Goal: Task Accomplishment & Management: Complete application form

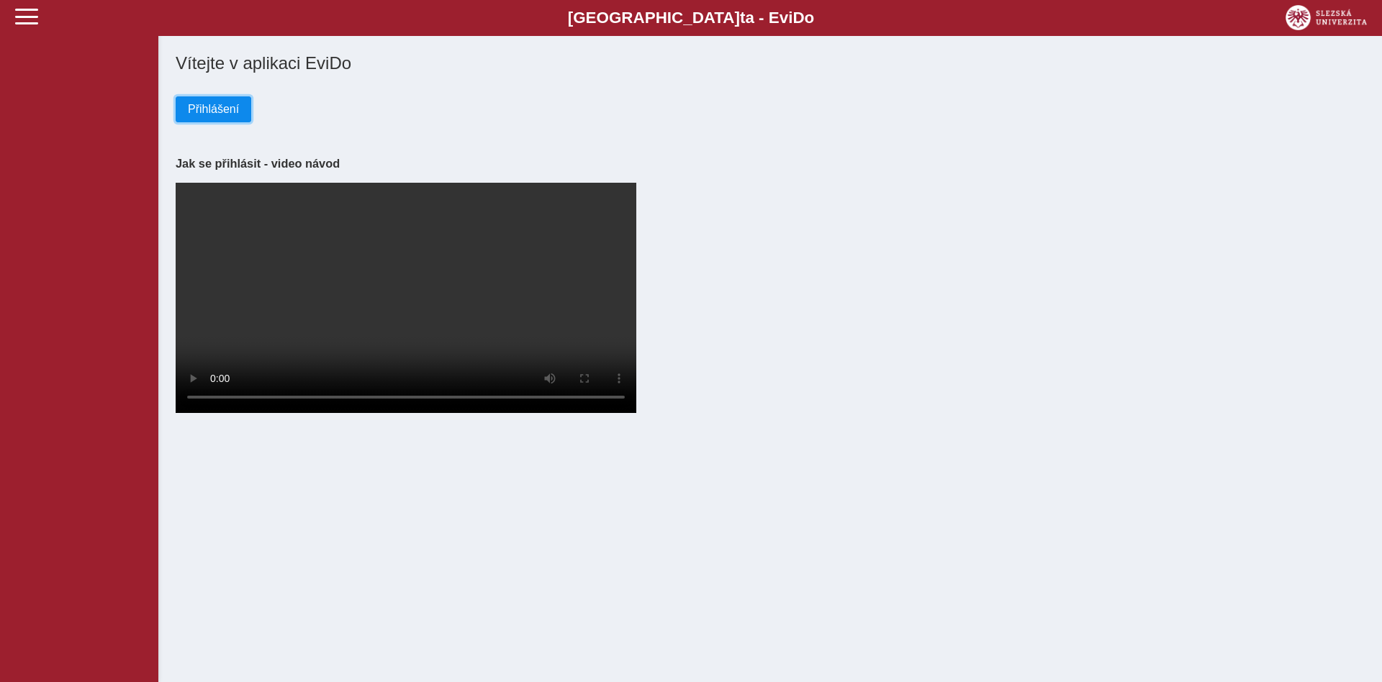
click at [225, 112] on span "Přihlášení" at bounding box center [213, 109] width 51 height 13
click at [222, 112] on span "Přihlášení" at bounding box center [213, 109] width 51 height 13
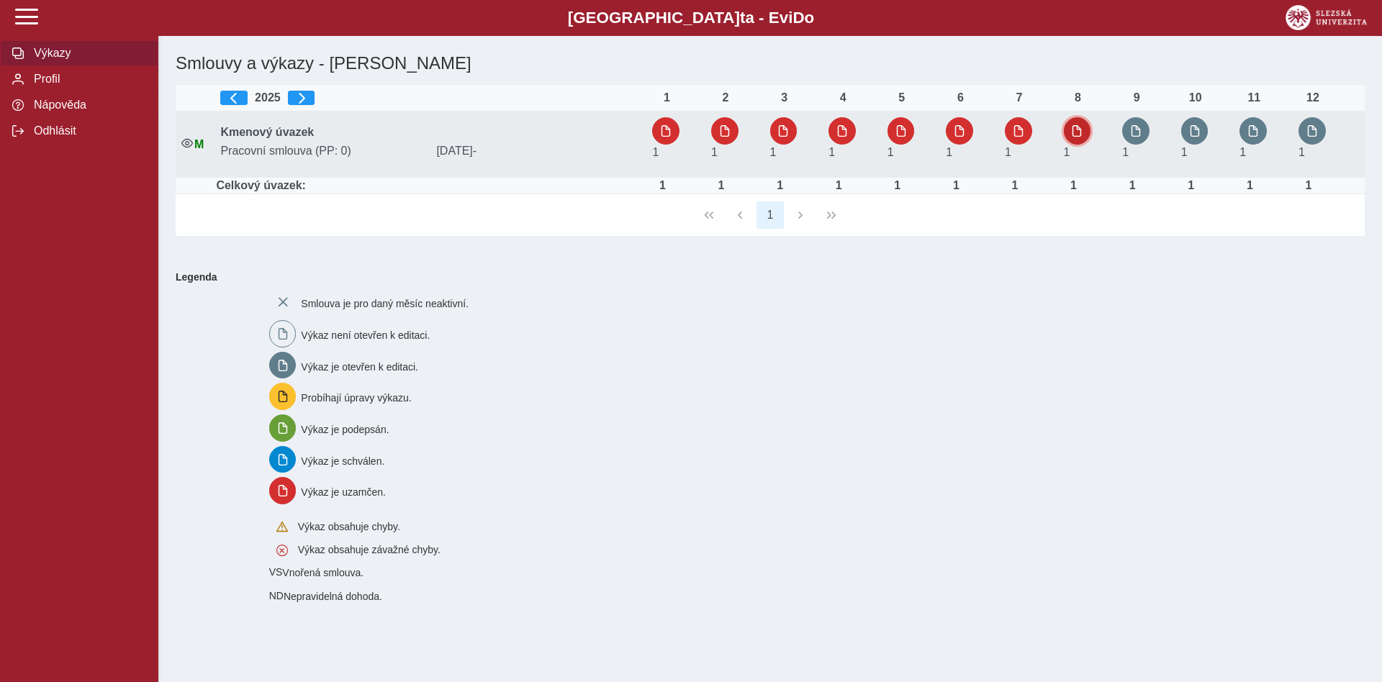
click at [1083, 130] on span "button" at bounding box center [1077, 131] width 12 height 12
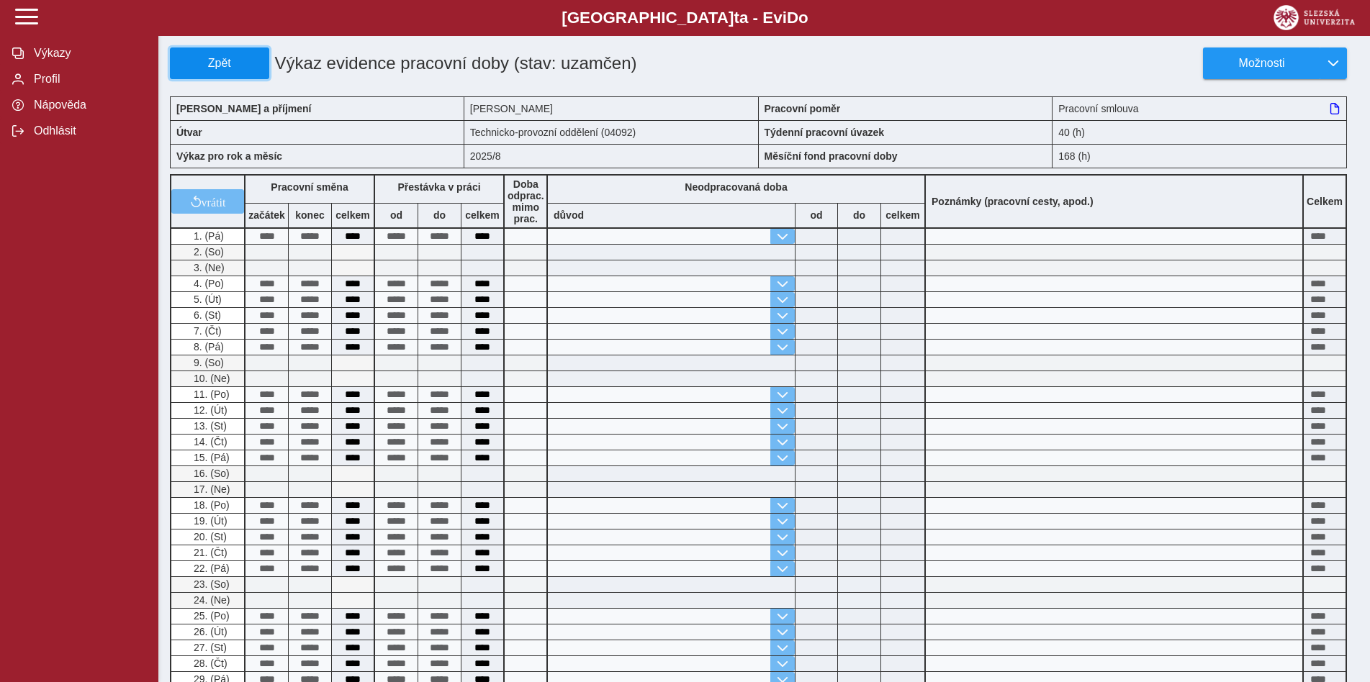
click at [215, 62] on span "Zpět" at bounding box center [219, 63] width 86 height 13
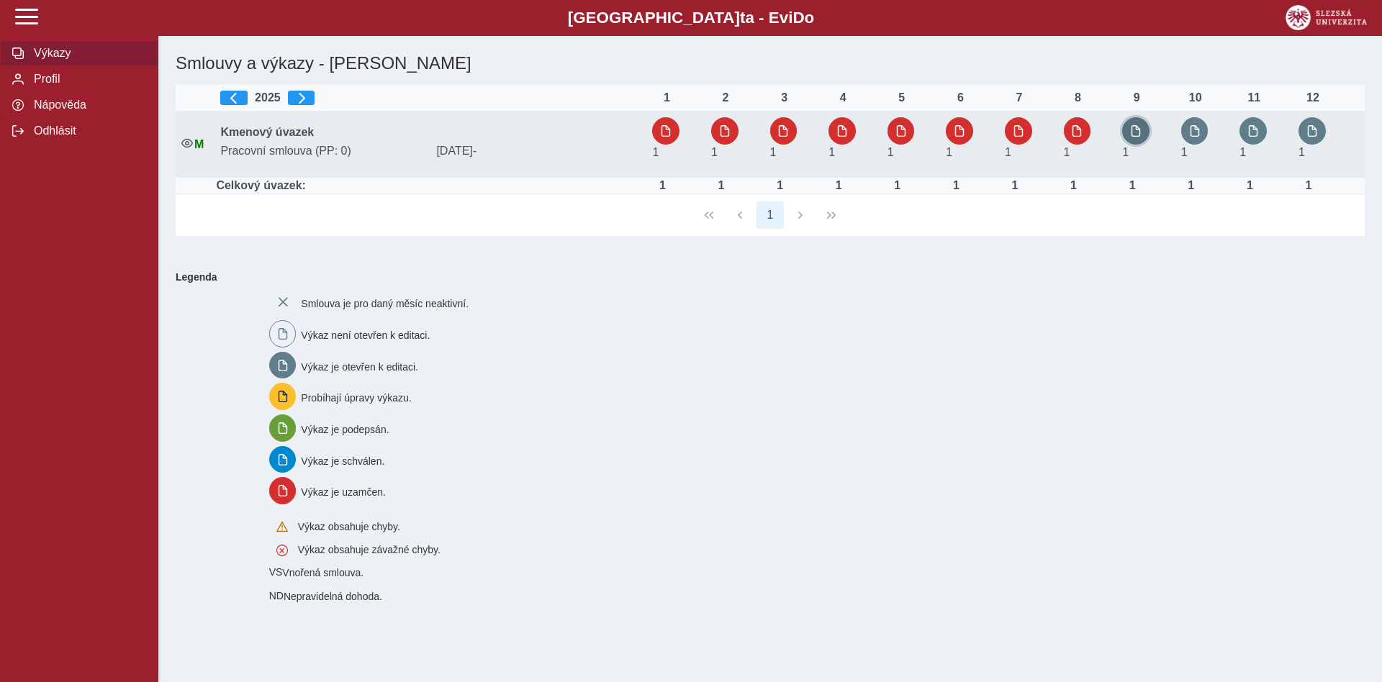
click at [1141, 129] on span "button" at bounding box center [1136, 131] width 12 height 12
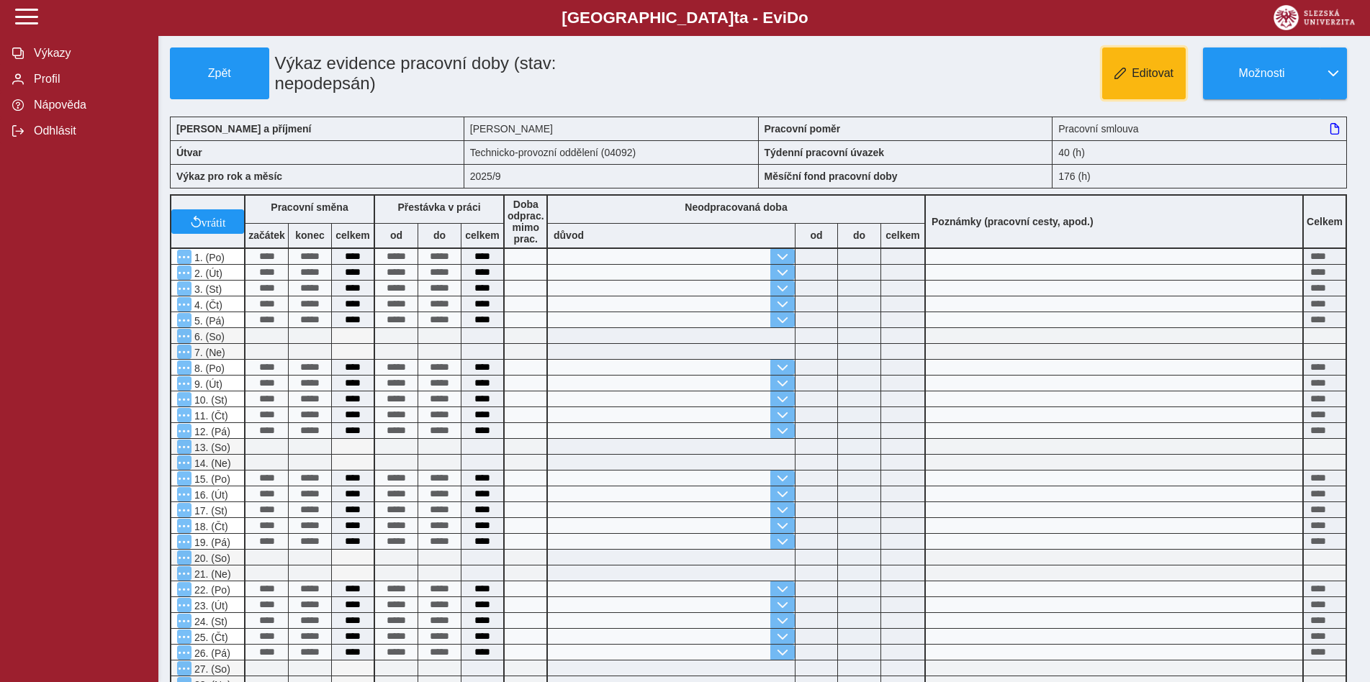
click at [1155, 73] on span "Editovat" at bounding box center [1152, 73] width 42 height 13
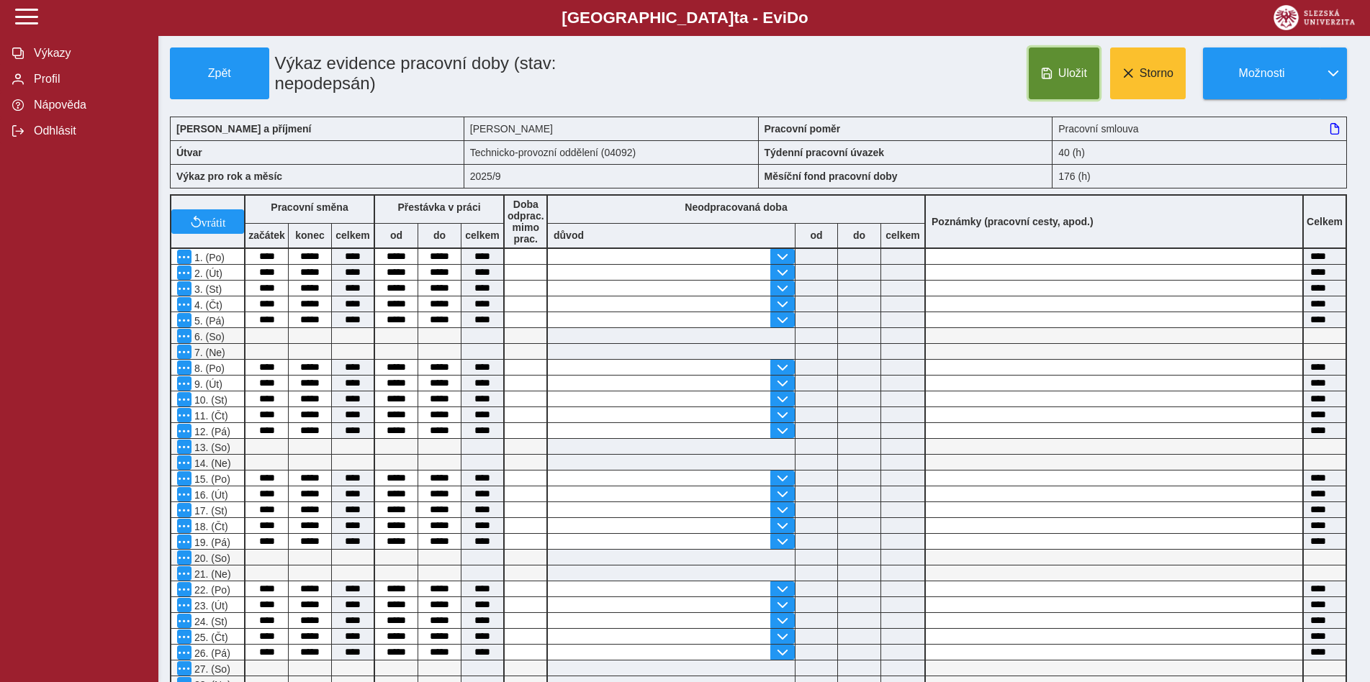
click at [1065, 72] on span "Uložit" at bounding box center [1072, 73] width 29 height 13
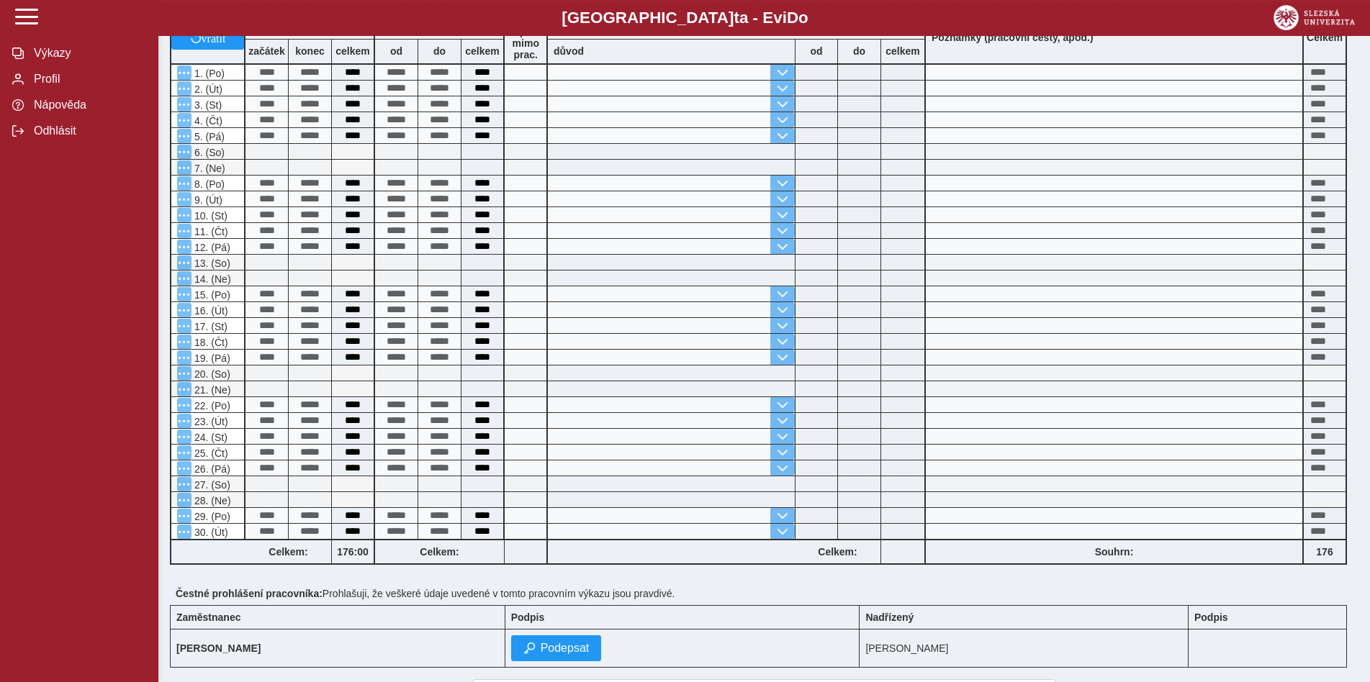
scroll to position [281, 0]
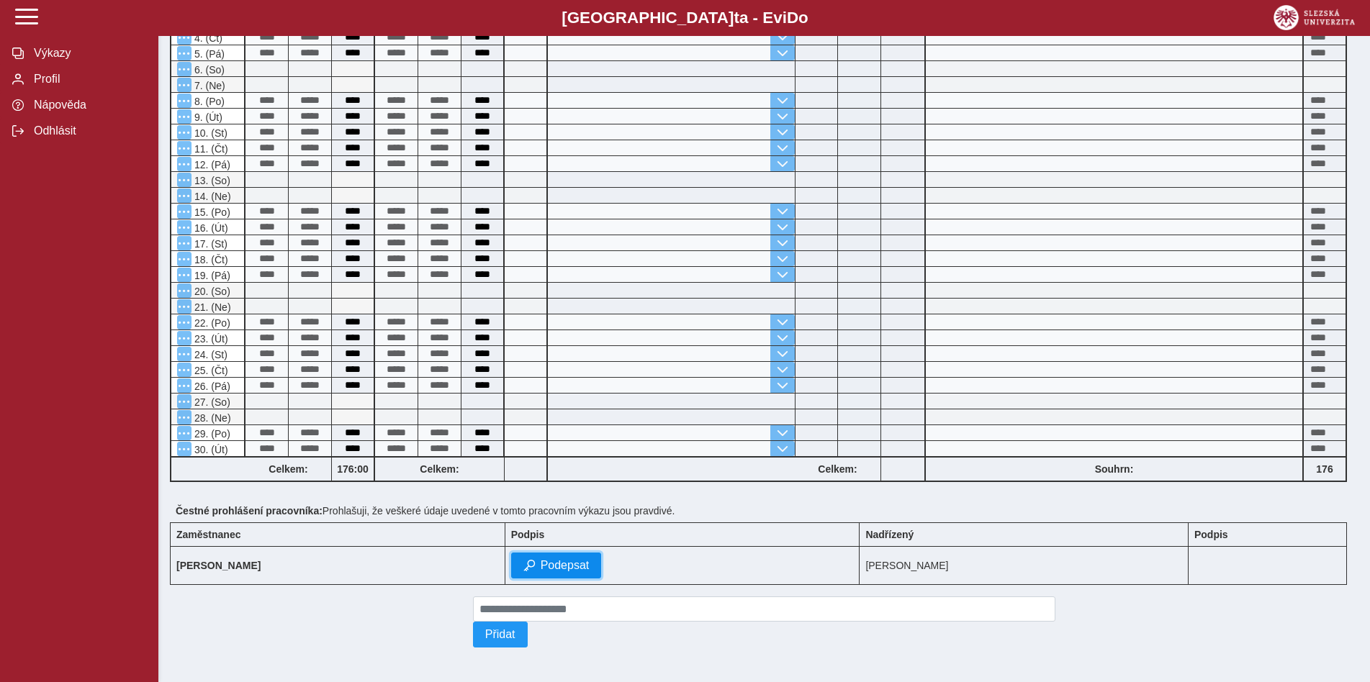
click at [541, 561] on span "Podepsat" at bounding box center [565, 565] width 49 height 13
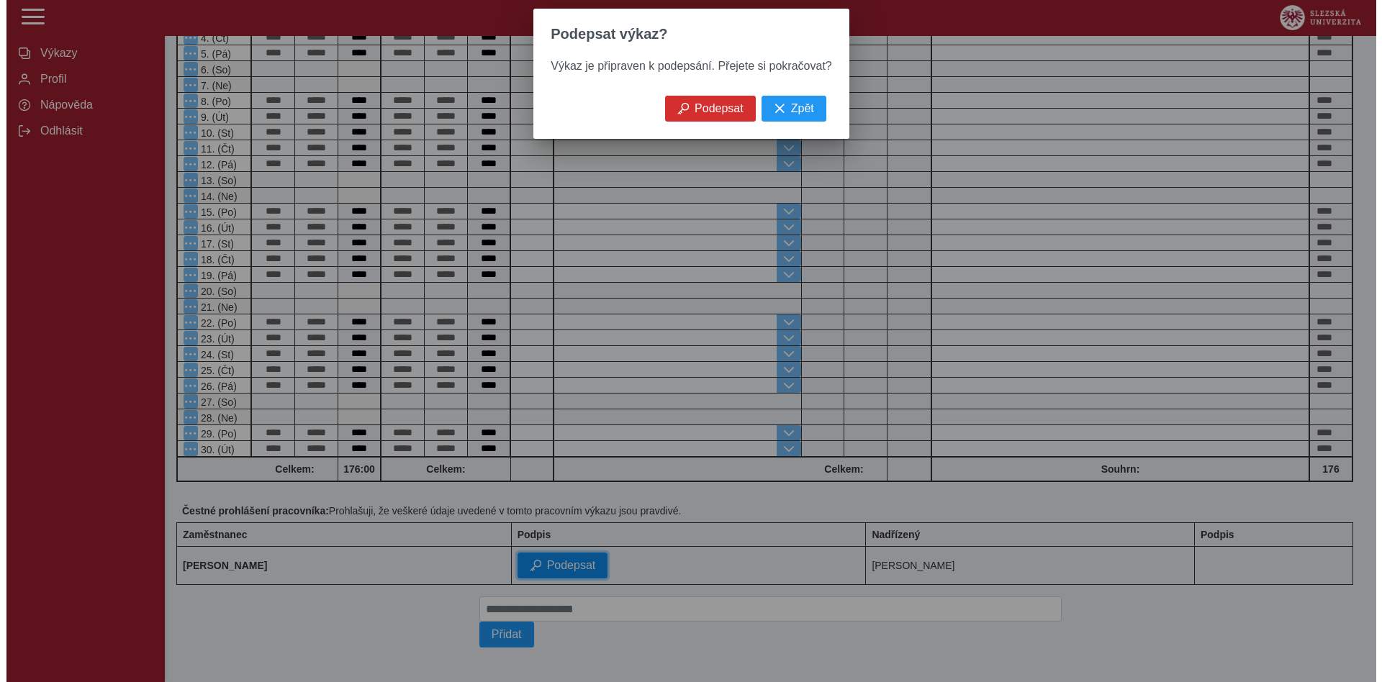
scroll to position [261, 0]
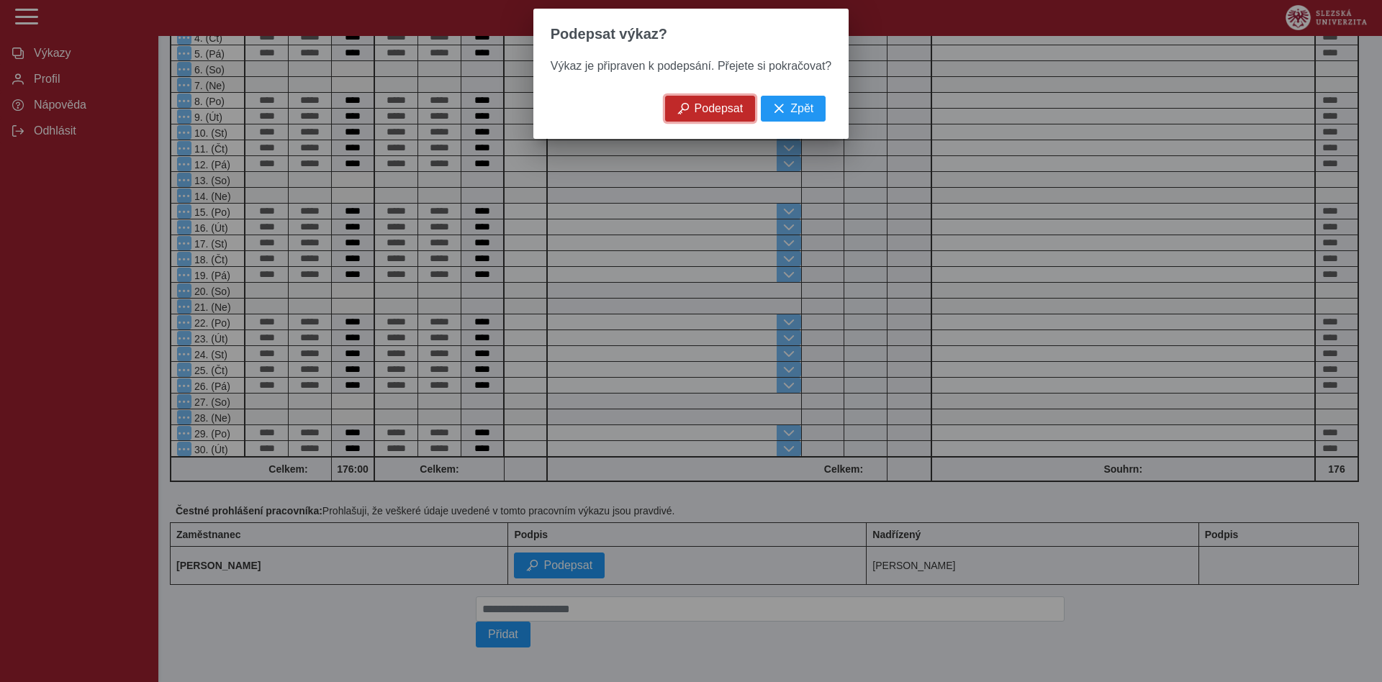
click at [710, 115] on span "Podepsat" at bounding box center [719, 108] width 49 height 13
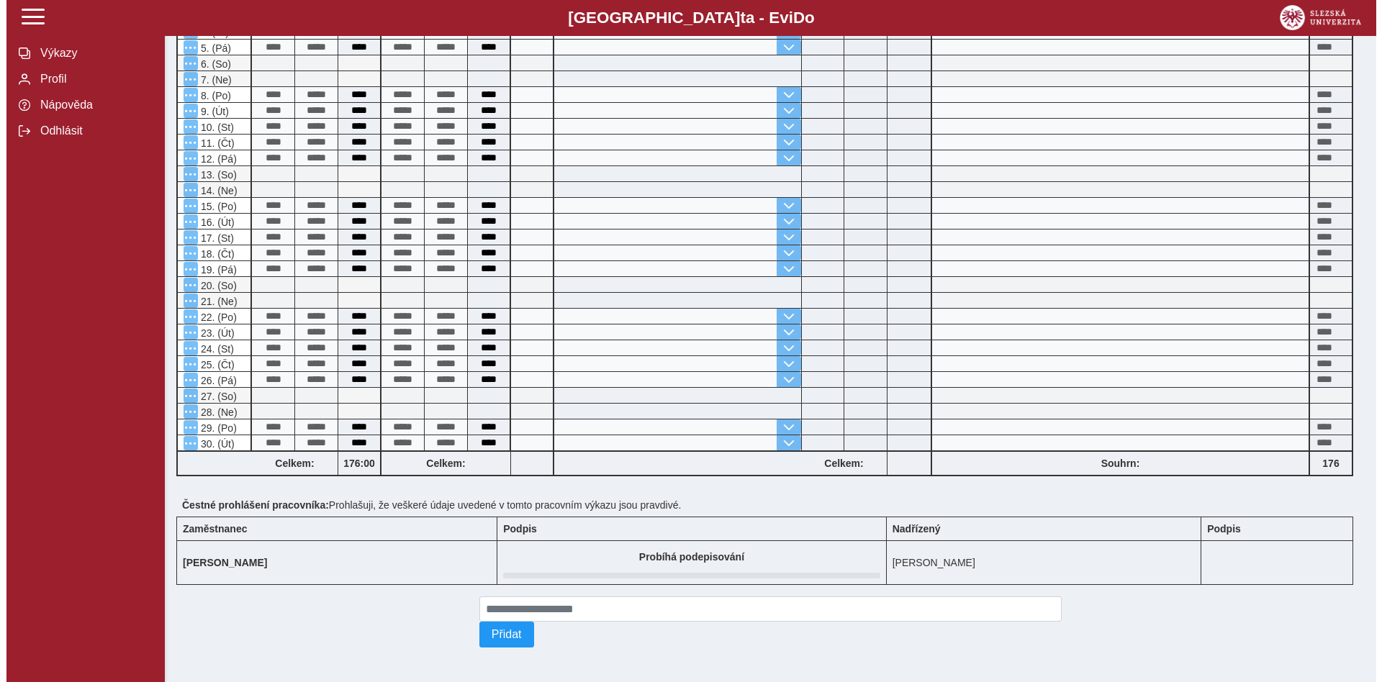
scroll to position [0, 0]
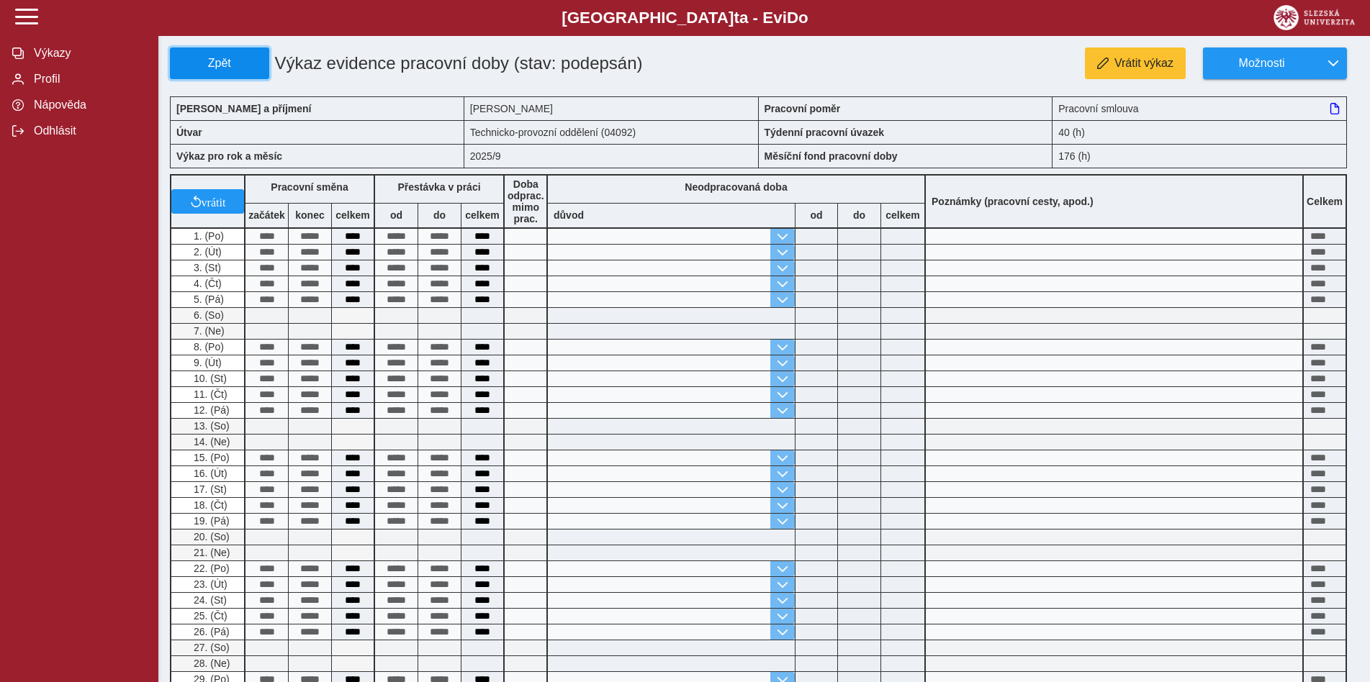
click at [233, 65] on span "Zpět" at bounding box center [219, 63] width 86 height 13
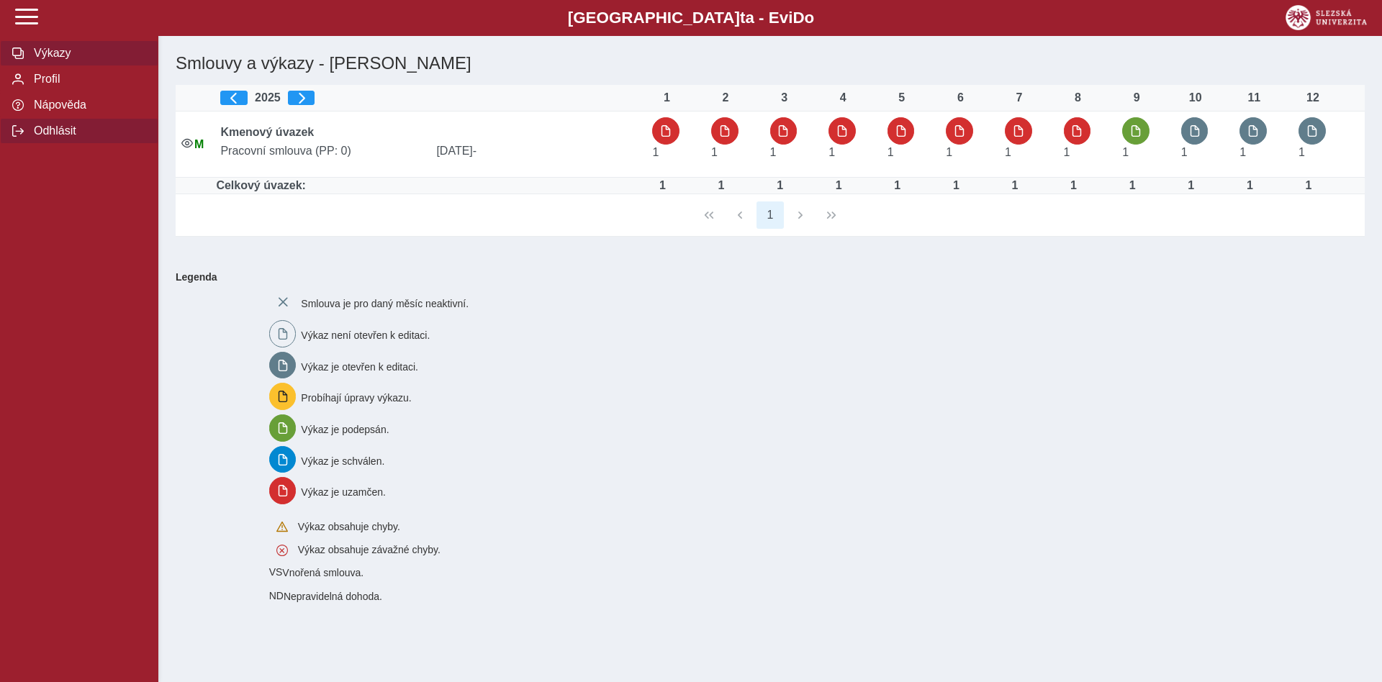
click at [48, 137] on span "Odhlásit" at bounding box center [88, 131] width 117 height 13
